Goal: Task Accomplishment & Management: Manage account settings

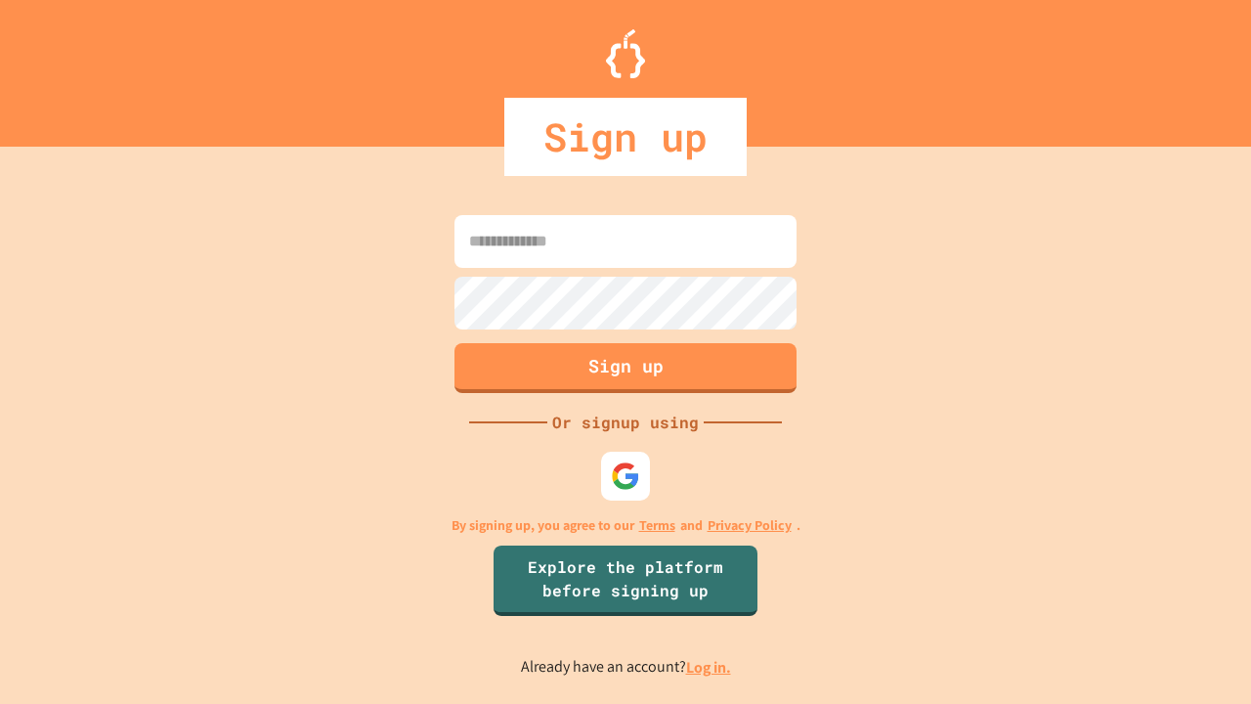
click at [710, 667] on link "Log in." at bounding box center [708, 667] width 45 height 21
